Goal: Information Seeking & Learning: Learn about a topic

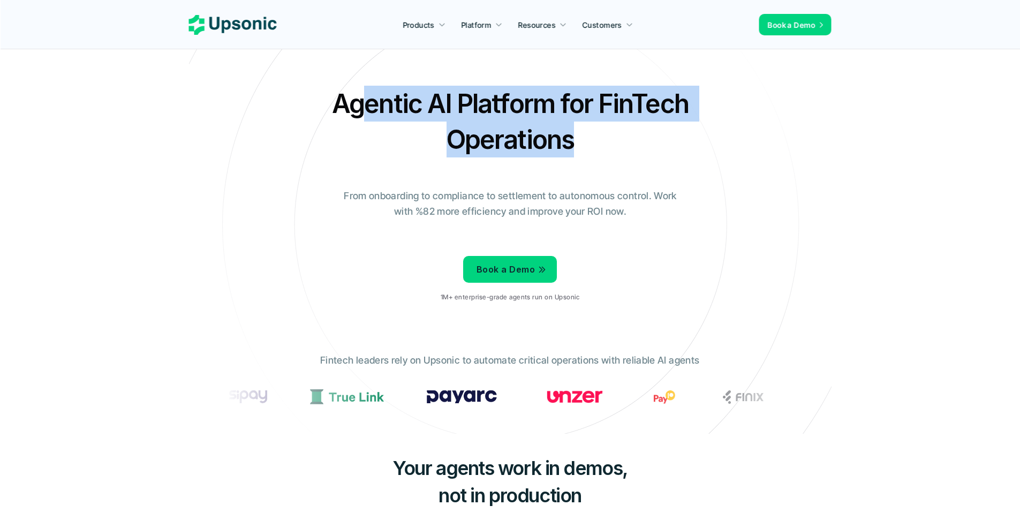
drag, startPoint x: 541, startPoint y: 133, endPoint x: 361, endPoint y: 97, distance: 184.0
click at [361, 97] on h2 "Agentic AI Platform for FinTech Operations" at bounding box center [510, 122] width 375 height 72
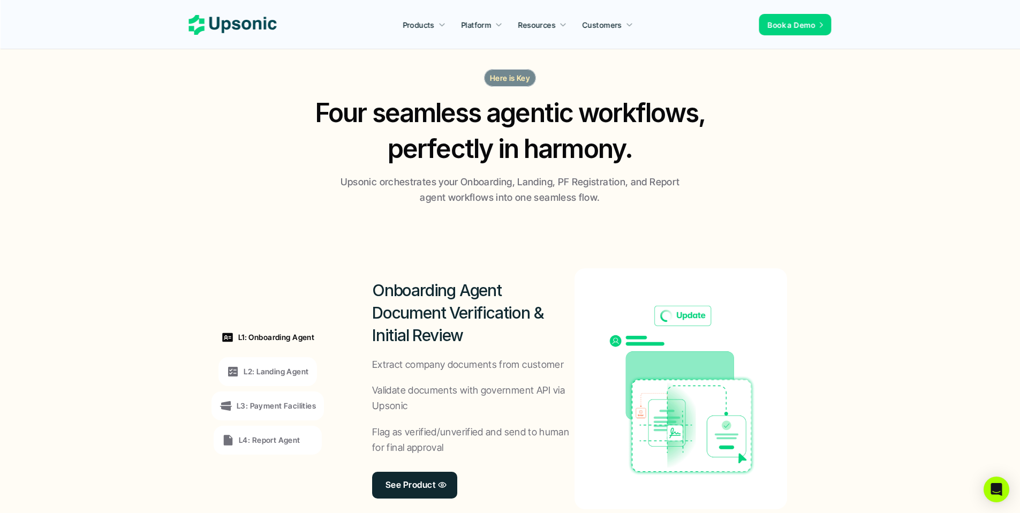
scroll to position [705, 0]
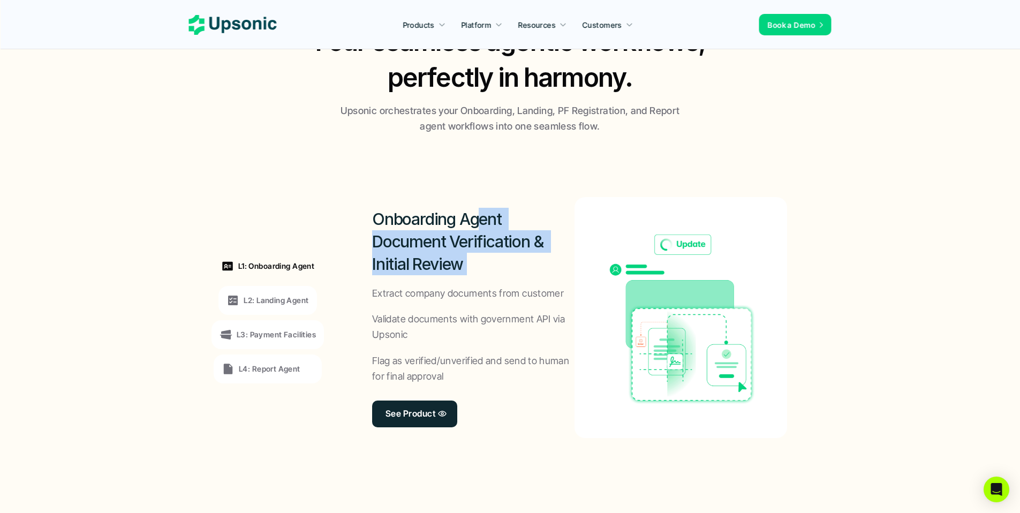
drag, startPoint x: 477, startPoint y: 226, endPoint x: 477, endPoint y: 284, distance: 58.3
click at [477, 284] on div "Onboarding Agent Document Verification & Initial Review Extract company documen…" at bounding box center [473, 317] width 202 height 241
drag, startPoint x: 438, startPoint y: 247, endPoint x: 445, endPoint y: 259, distance: 13.2
click at [445, 259] on h2 "Onboarding Agent Document Verification & Initial Review" at bounding box center [473, 241] width 202 height 67
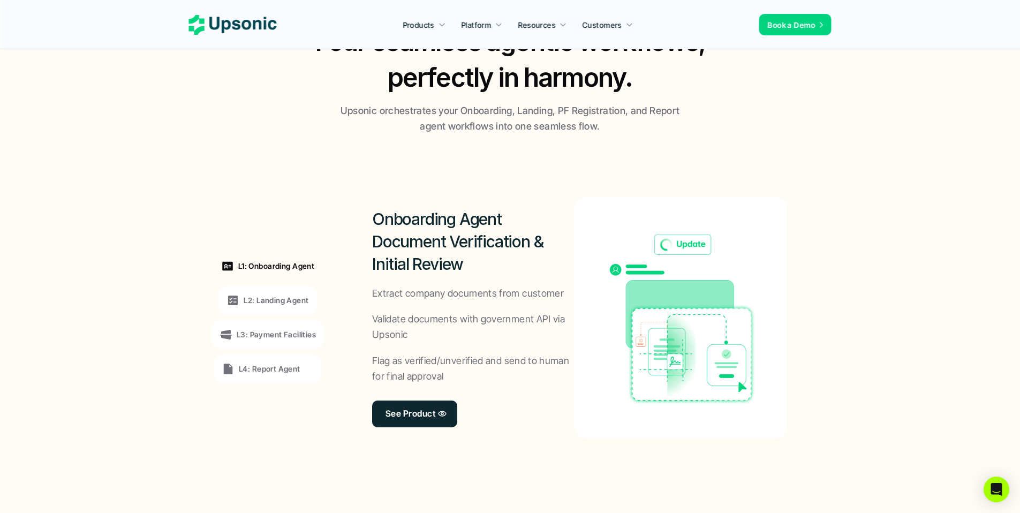
click at [448, 260] on h2 "Onboarding Agent Document Verification & Initial Review" at bounding box center [473, 241] width 202 height 67
click at [308, 302] on p "L2: Landing Agent" at bounding box center [276, 299] width 65 height 11
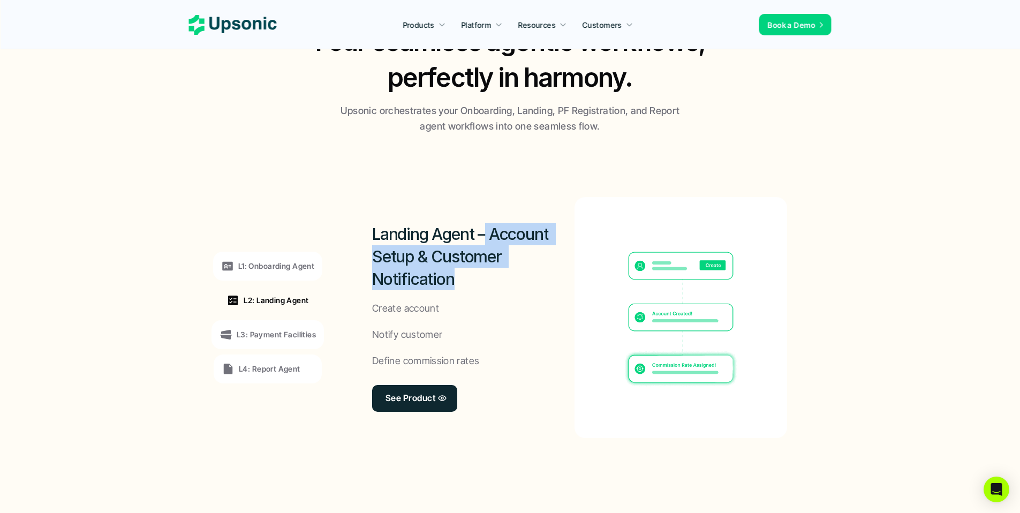
drag, startPoint x: 484, startPoint y: 241, endPoint x: 463, endPoint y: 303, distance: 65.7
click at [463, 303] on div "Landing Agent – Account Setup & Customer Notification Create account Notify cus…" at bounding box center [473, 317] width 202 height 241
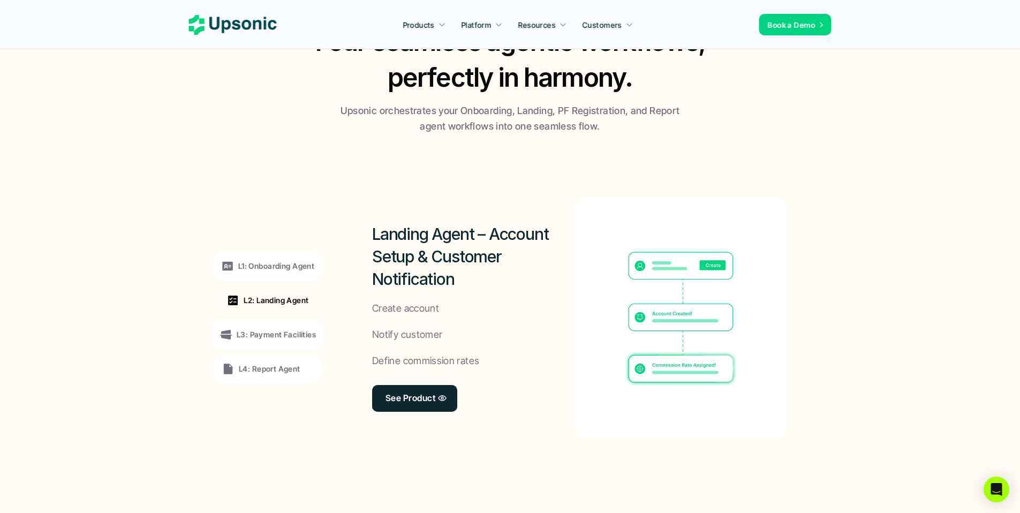
click at [281, 333] on p "L3: Payment Facilities" at bounding box center [276, 334] width 79 height 11
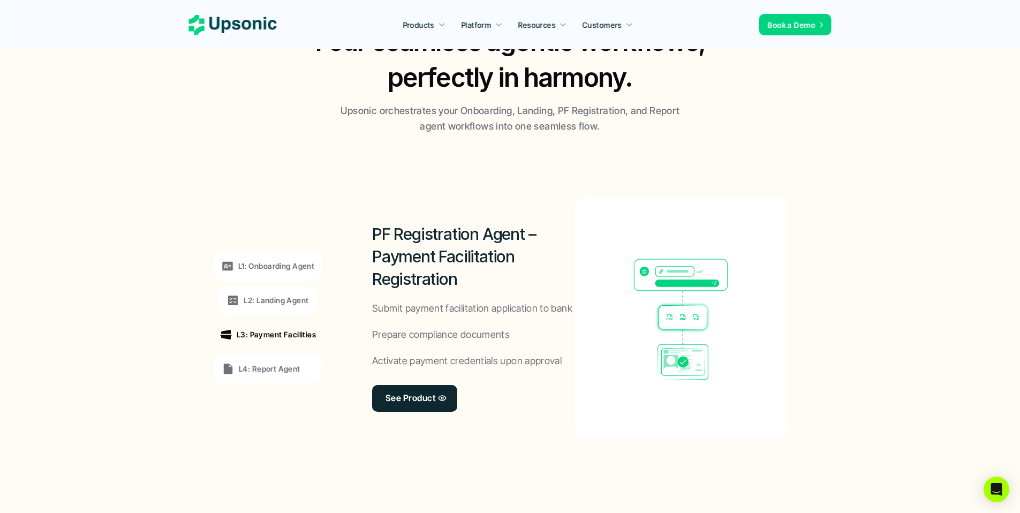
click at [259, 373] on p "L4: Report Agent" at bounding box center [270, 368] width 62 height 11
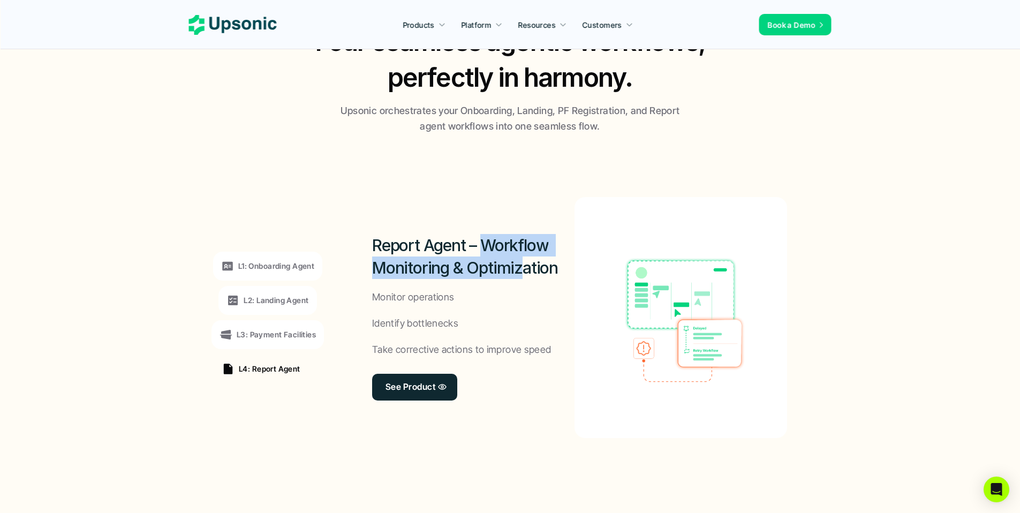
drag, startPoint x: 495, startPoint y: 257, endPoint x: 518, endPoint y: 274, distance: 28.3
click at [518, 274] on h2 "Report Agent – Workflow Monitoring & Optimization" at bounding box center [473, 256] width 202 height 45
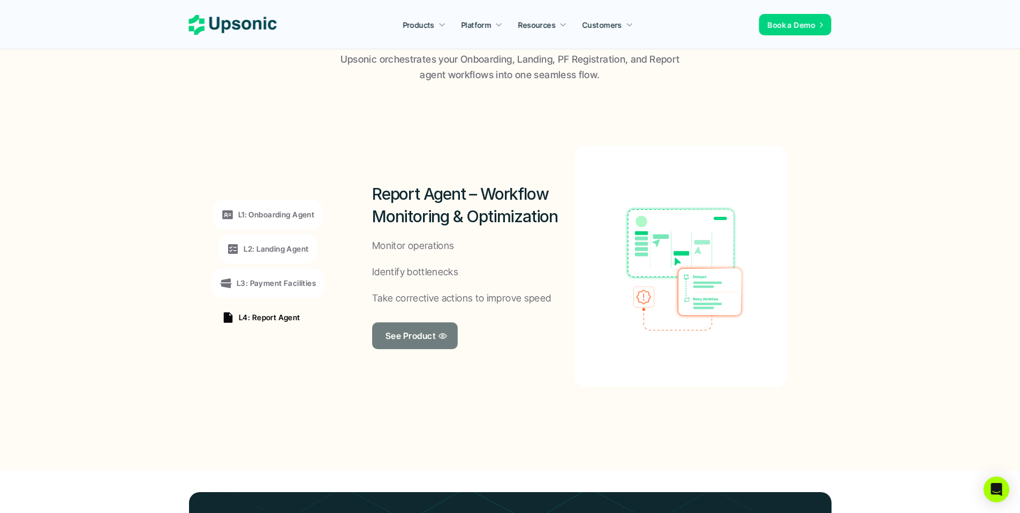
scroll to position [756, 0]
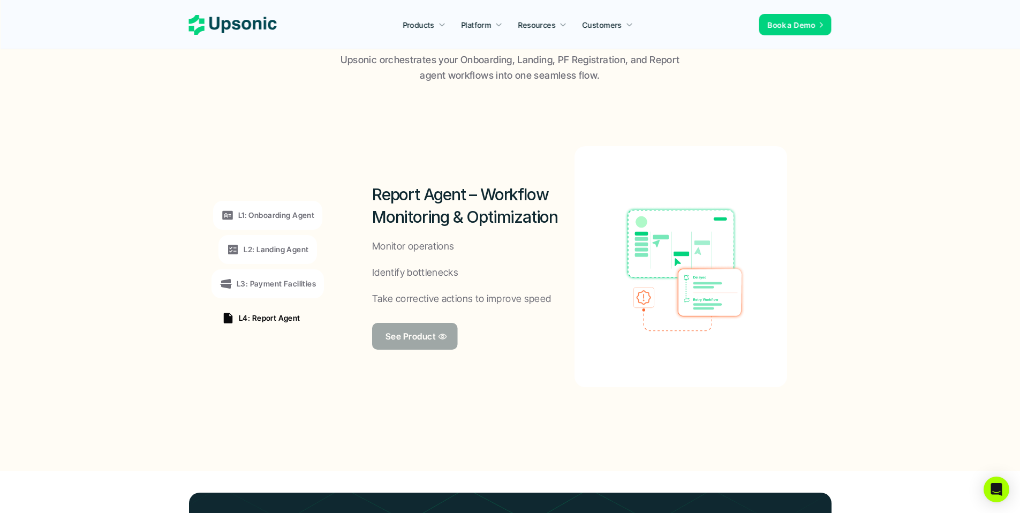
click at [396, 331] on p "See Product" at bounding box center [410, 336] width 50 height 16
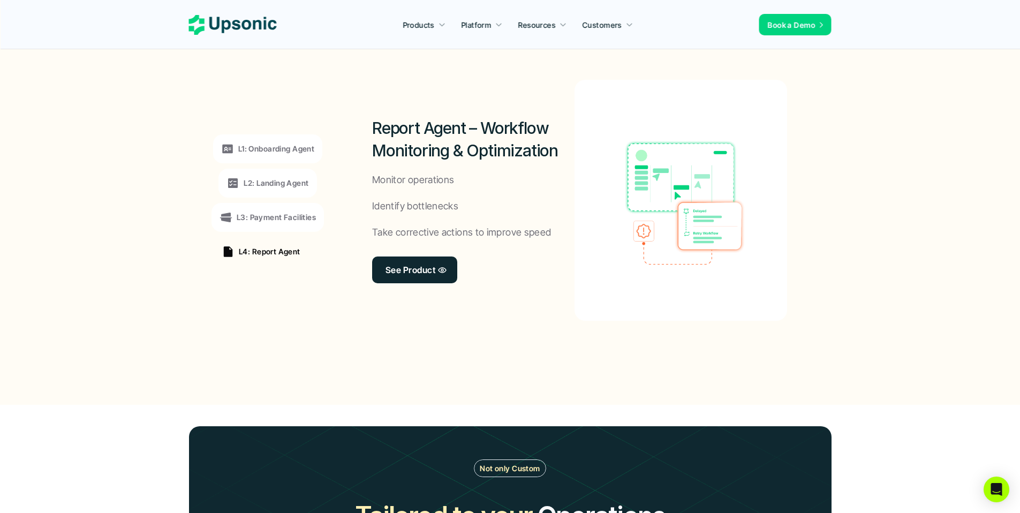
scroll to position [833, 0]
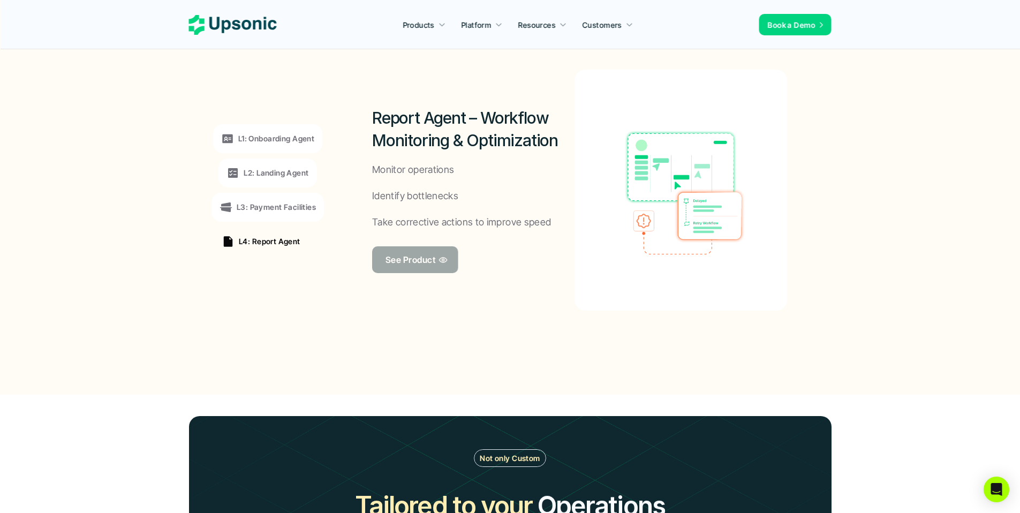
click at [444, 253] on link "See Product" at bounding box center [415, 259] width 86 height 27
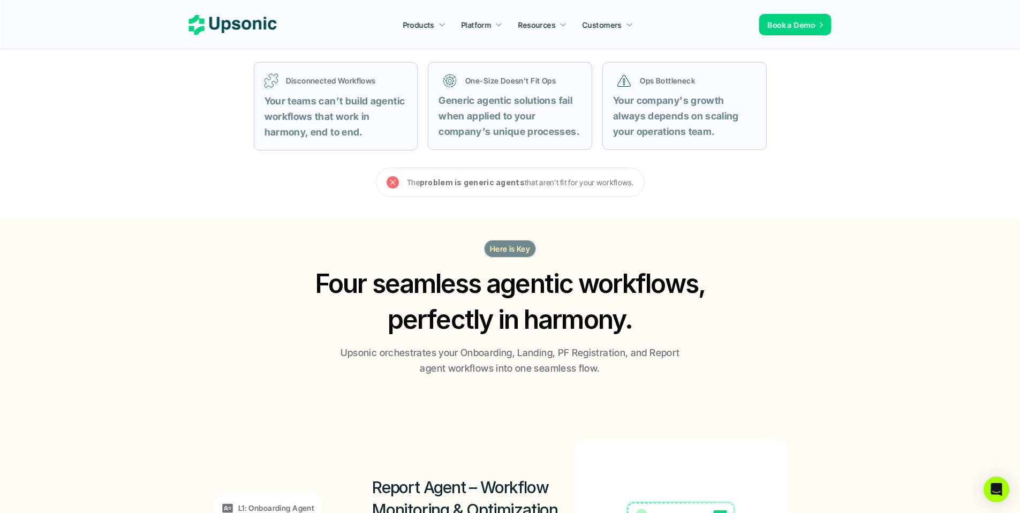
scroll to position [783, 0]
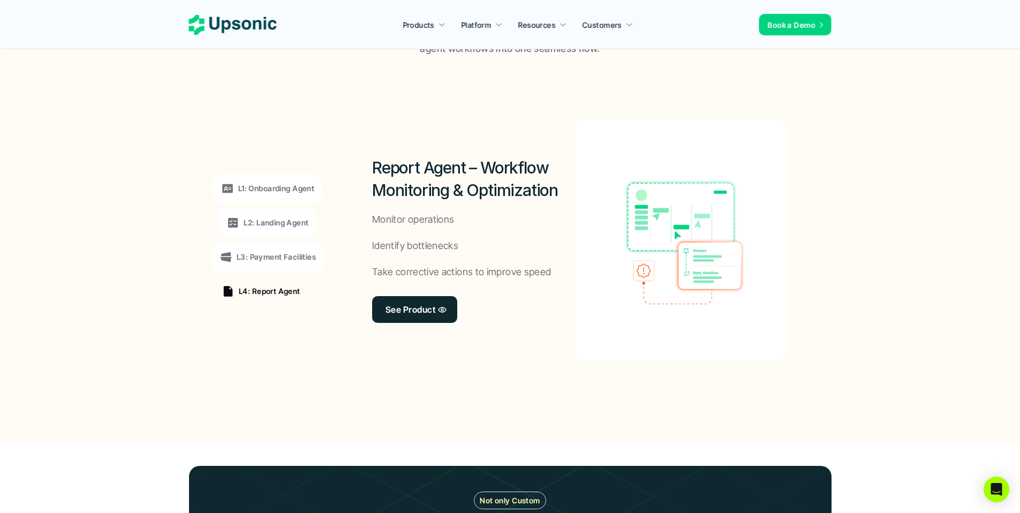
click at [664, 247] on img at bounding box center [681, 240] width 200 height 145
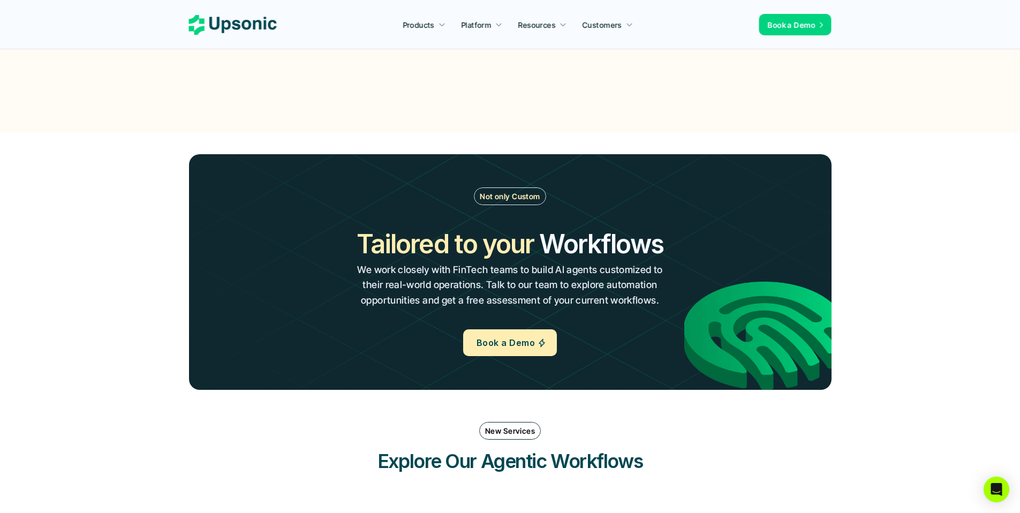
scroll to position [1095, 0]
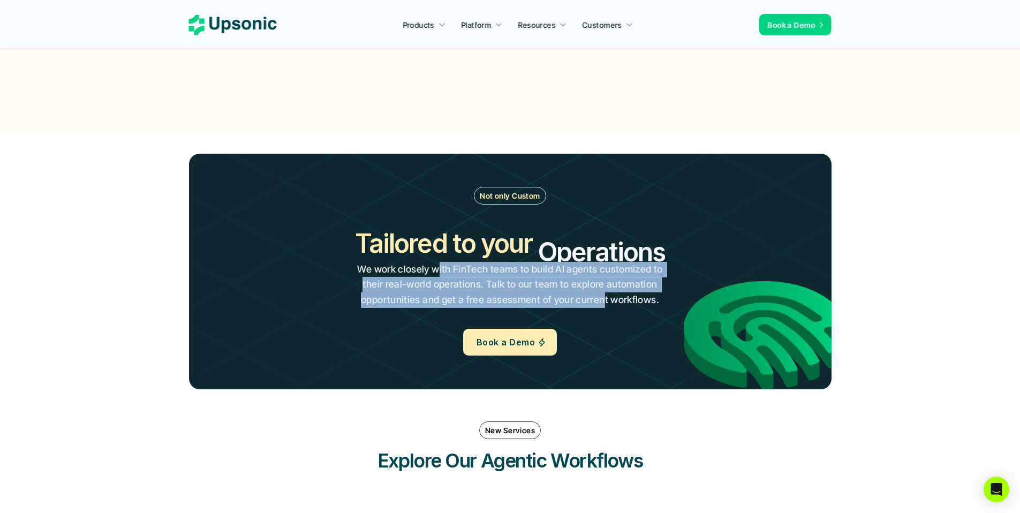
drag, startPoint x: 437, startPoint y: 268, endPoint x: 614, endPoint y: 294, distance: 179.1
click at [609, 294] on p "We work closely with FinTech teams to build AI agents customized to their real-…" at bounding box center [510, 285] width 310 height 46
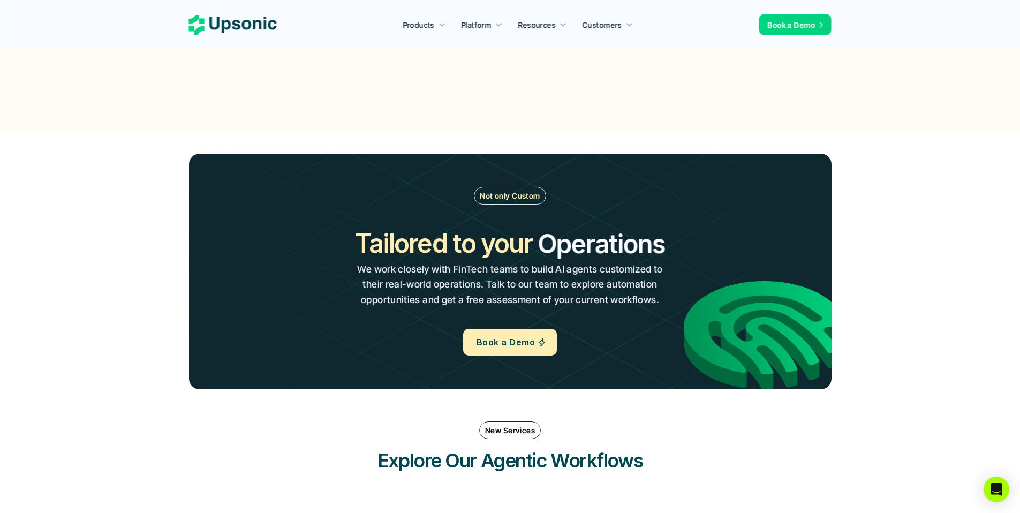
click at [614, 294] on p "We work closely with FinTech teams to build AI agents customized to their real-…" at bounding box center [510, 285] width 310 height 46
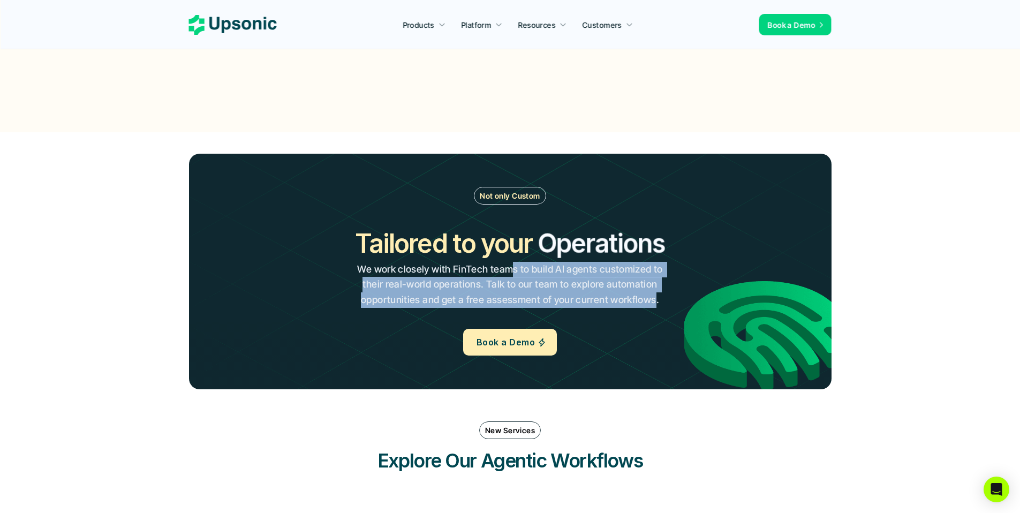
drag, startPoint x: 593, startPoint y: 284, endPoint x: 513, endPoint y: 270, distance: 81.0
click at [513, 270] on p "We work closely with FinTech teams to build AI agents customized to their real-…" at bounding box center [510, 285] width 310 height 46
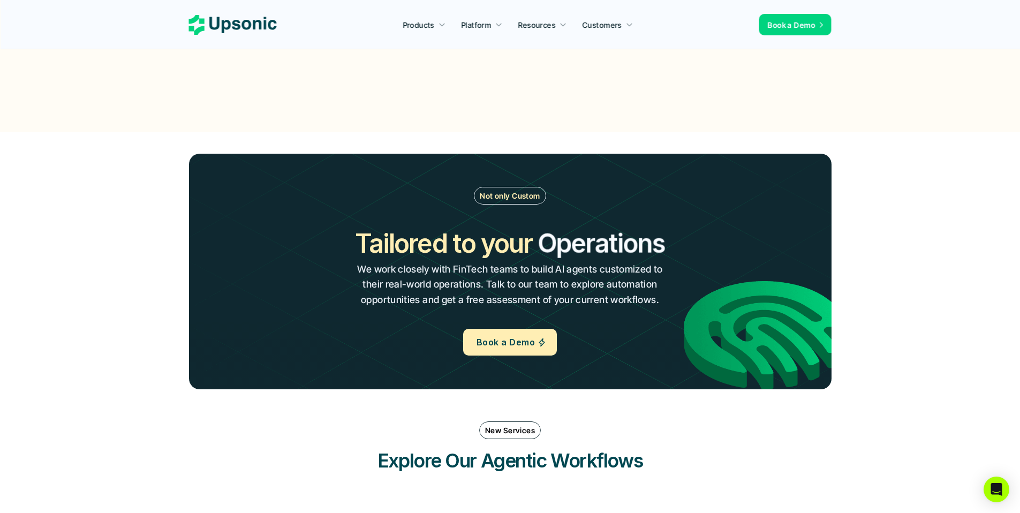
click at [513, 270] on p "We work closely with FinTech teams to build AI agents customized to their real-…" at bounding box center [510, 285] width 310 height 46
click at [474, 283] on p "We work closely with FinTech teams to build AI agents customized to their real-…" at bounding box center [510, 285] width 310 height 46
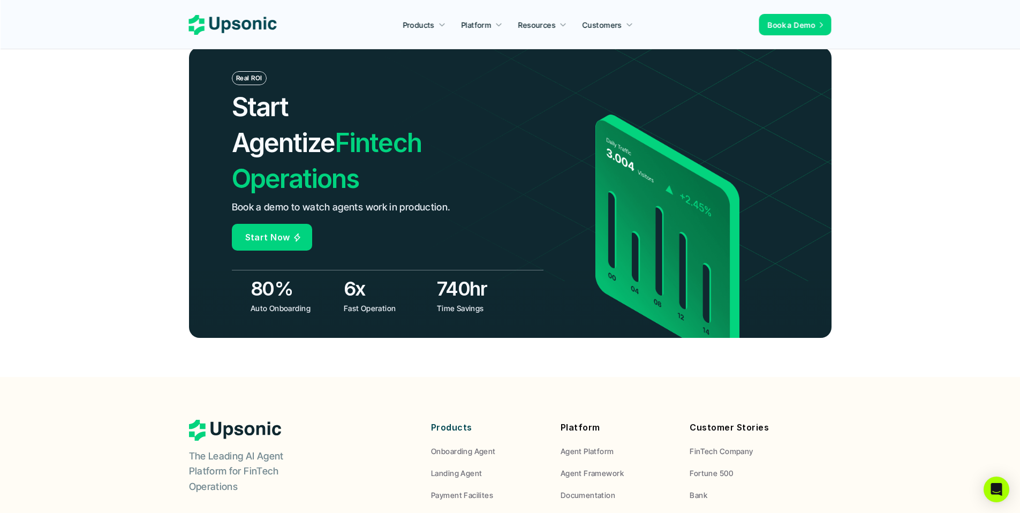
scroll to position [3926, 0]
